Goal: Task Accomplishment & Management: Manage account settings

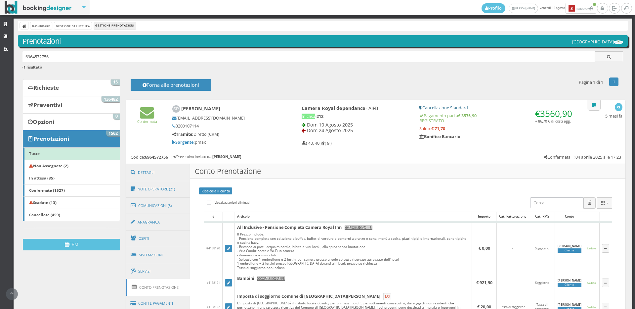
scroll to position [588, 0]
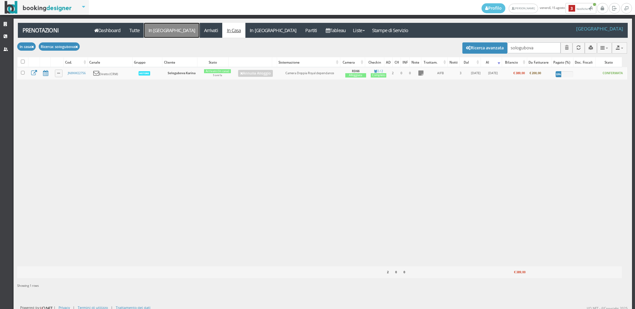
click at [161, 33] on link "In Arrivo" at bounding box center [172, 30] width 56 height 15
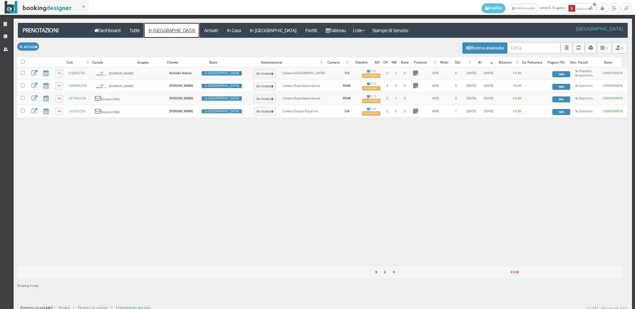
click at [156, 32] on link "In Arrivo" at bounding box center [172, 30] width 56 height 15
